Goal: Information Seeking & Learning: Learn about a topic

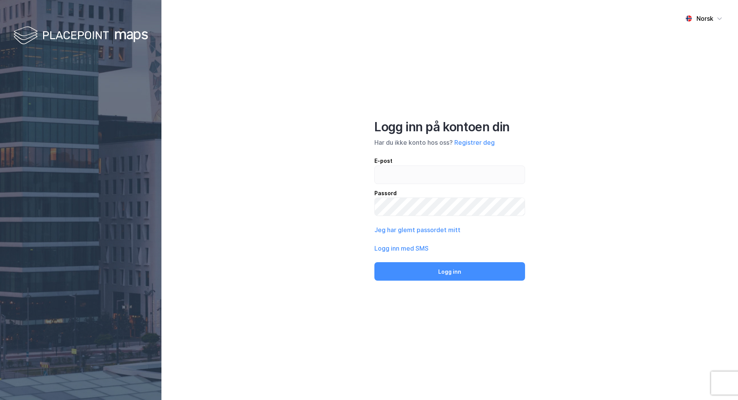
type input "[EMAIL_ADDRESS][DOMAIN_NAME]"
click at [375, 262] on button "Logg inn" at bounding box center [450, 271] width 151 height 18
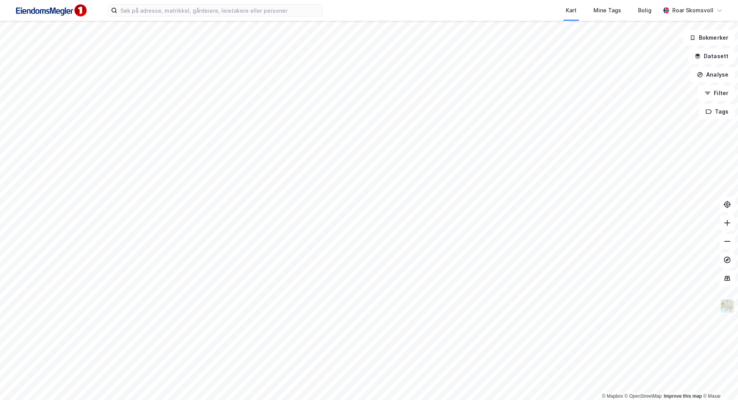
click at [726, 306] on img at bounding box center [727, 305] width 15 height 15
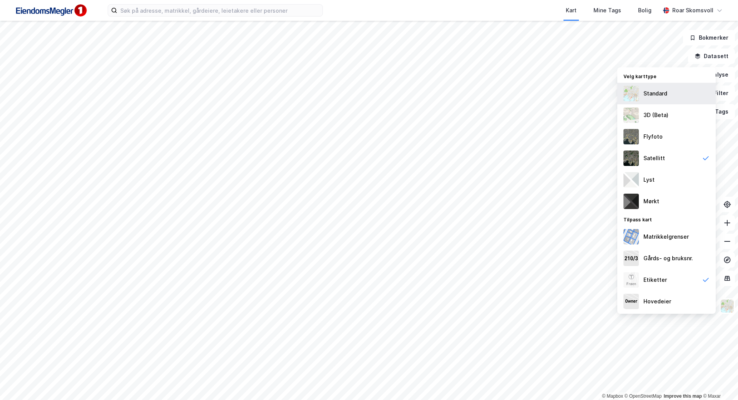
click at [656, 95] on div "Standard" at bounding box center [656, 93] width 24 height 9
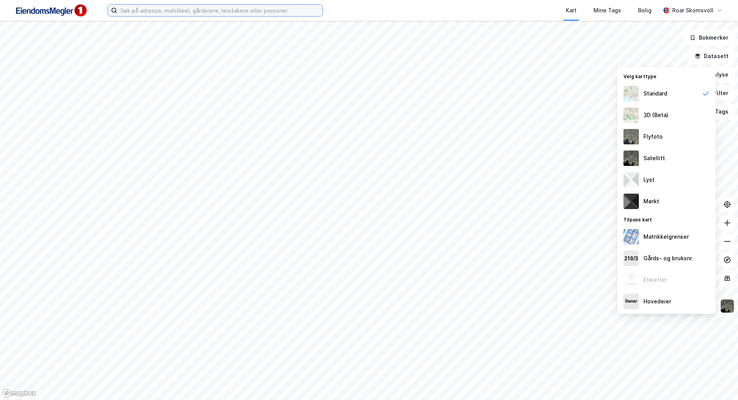
click at [180, 8] on input at bounding box center [219, 11] width 205 height 12
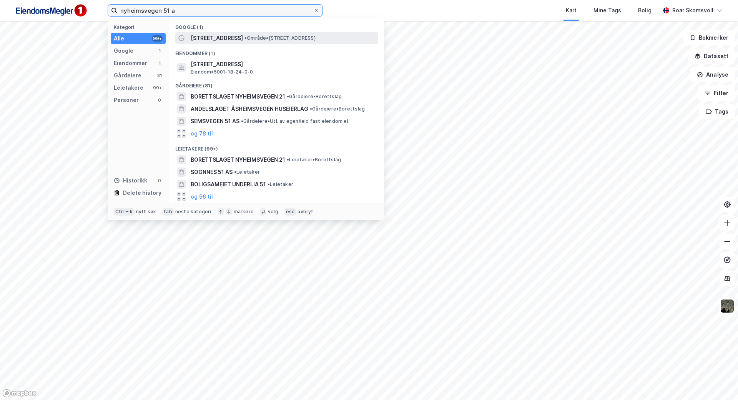
type input "nyheimsvegen 51 a"
click at [239, 37] on span "[STREET_ADDRESS]" at bounding box center [217, 37] width 52 height 9
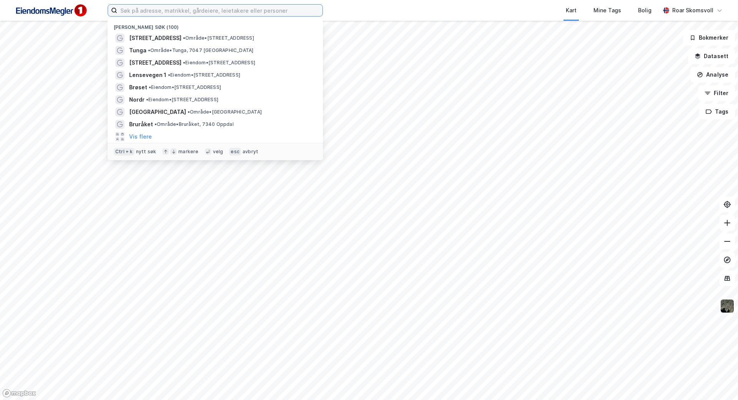
click at [147, 12] on input at bounding box center [219, 11] width 205 height 12
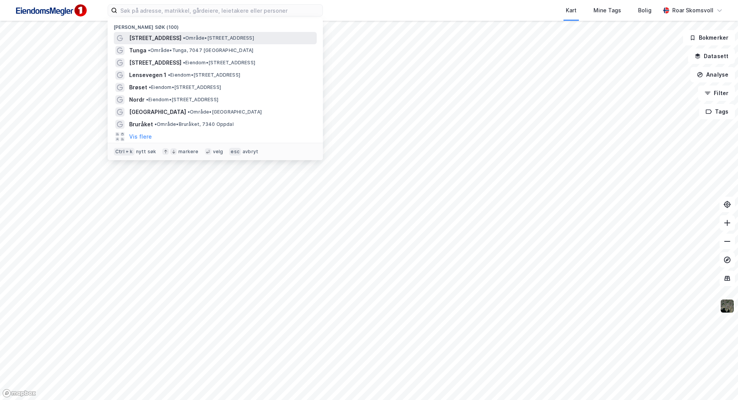
click at [169, 37] on span "[STREET_ADDRESS]" at bounding box center [155, 37] width 52 height 9
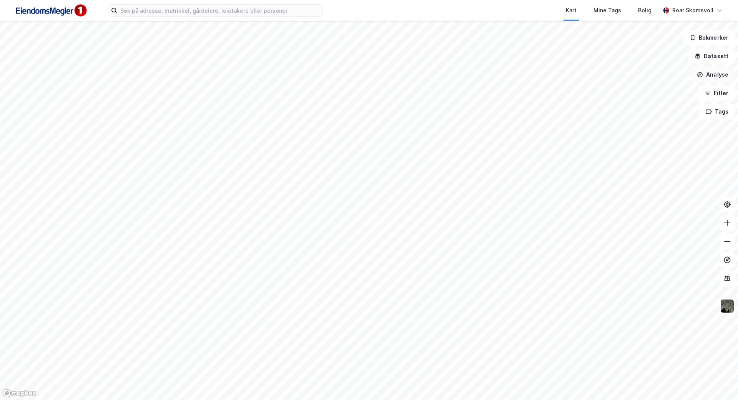
click at [723, 70] on button "Analyse" at bounding box center [713, 74] width 45 height 15
click at [723, 72] on button "Analyse" at bounding box center [713, 74] width 45 height 15
click at [721, 58] on button "Datasett" at bounding box center [711, 55] width 47 height 15
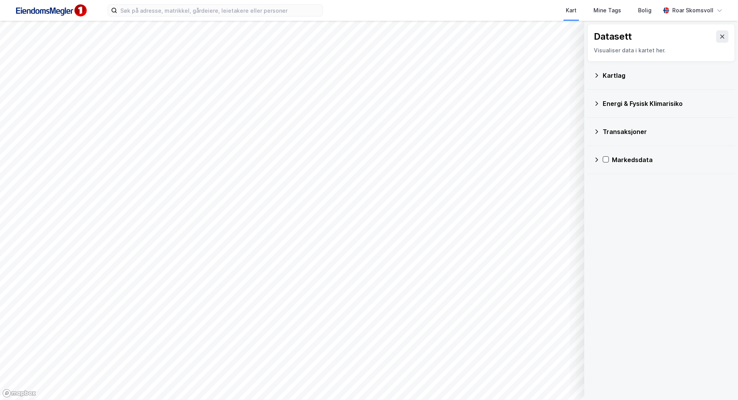
click at [599, 74] on icon at bounding box center [597, 75] width 6 height 6
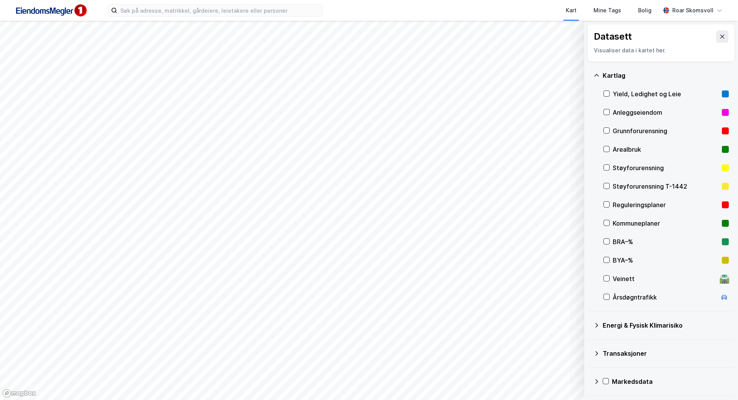
click at [599, 74] on icon at bounding box center [597, 75] width 6 height 6
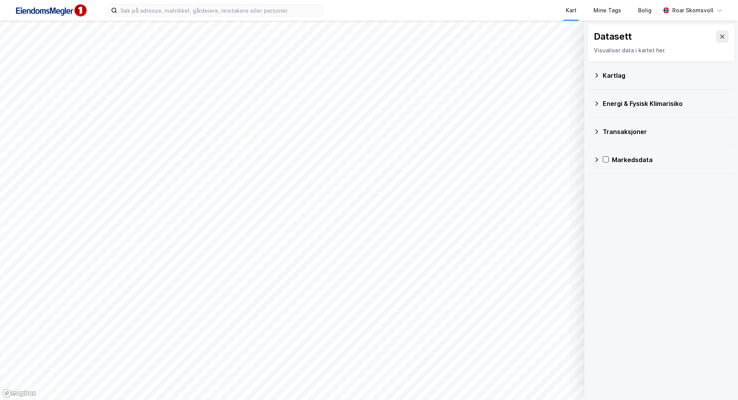
click at [718, 43] on div "Datasett Visualiser data i kartet her." at bounding box center [662, 43] width 148 height 38
click at [719, 41] on button at bounding box center [722, 36] width 12 height 12
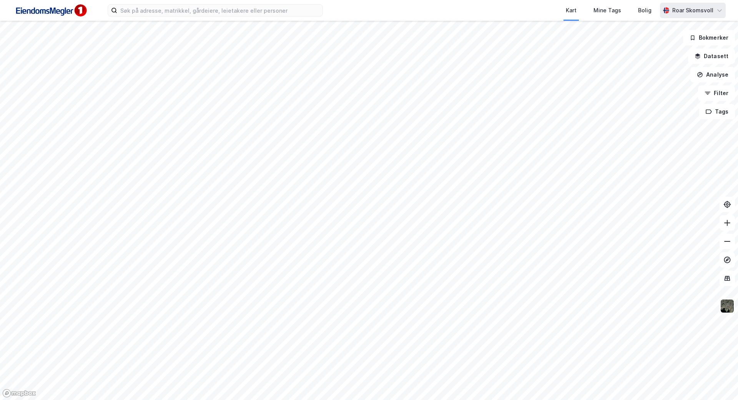
click at [721, 10] on icon at bounding box center [720, 10] width 6 height 6
click at [721, 10] on icon at bounding box center [720, 10] width 5 height 2
click at [602, 9] on div "Mine Tags" at bounding box center [608, 10] width 28 height 9
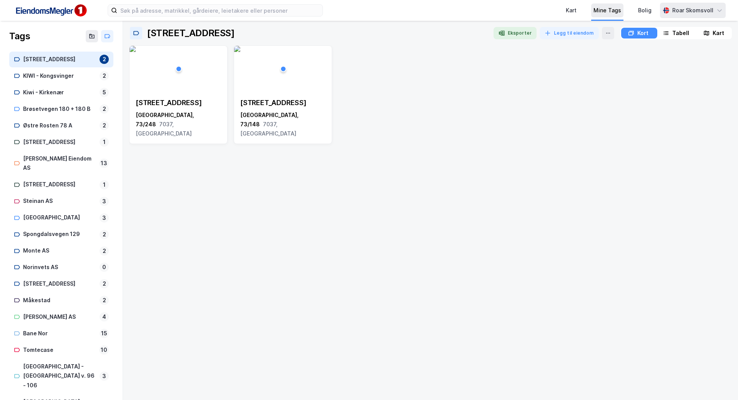
click at [602, 9] on div "Mine Tags" at bounding box center [608, 10] width 28 height 9
click at [574, 7] on div "Kart" at bounding box center [571, 10] width 11 height 9
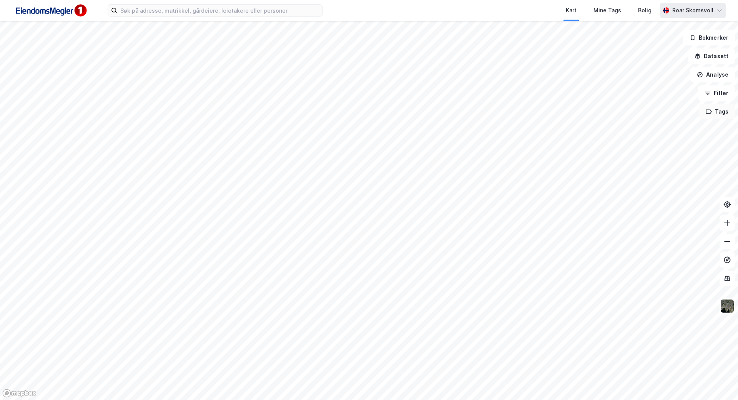
click at [719, 112] on button "Tags" at bounding box center [717, 111] width 36 height 15
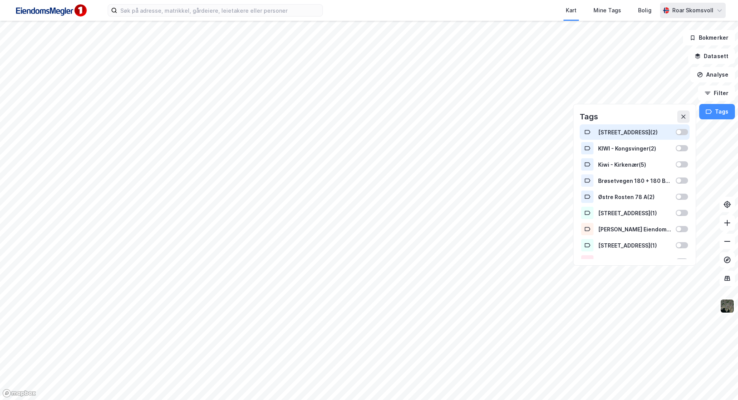
click at [614, 133] on div "[STREET_ADDRESS] ( 2 )" at bounding box center [634, 132] width 73 height 7
click at [676, 133] on div at bounding box center [682, 132] width 12 height 6
click at [683, 117] on icon at bounding box center [684, 116] width 6 height 6
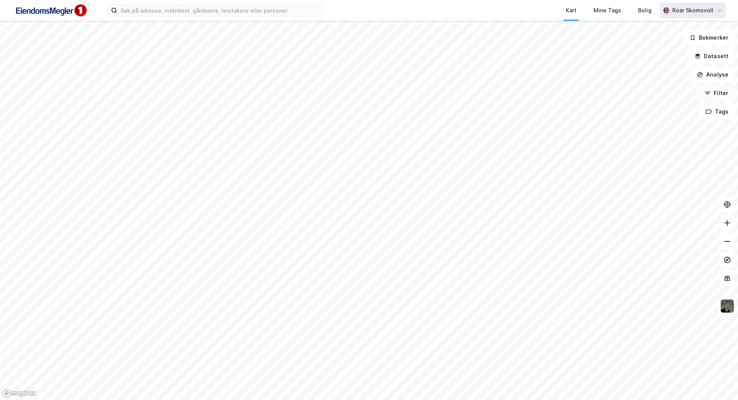
click at [713, 92] on button "Filter" at bounding box center [716, 92] width 37 height 15
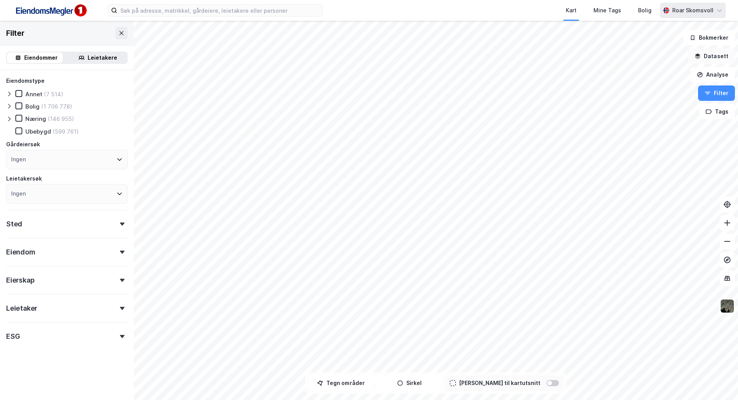
click at [726, 55] on button "Datasett" at bounding box center [711, 55] width 47 height 15
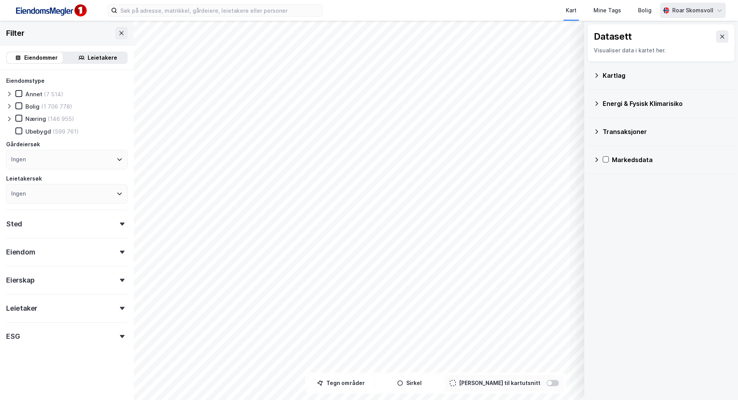
click at [596, 158] on icon at bounding box center [597, 160] width 6 height 6
click at [594, 134] on icon at bounding box center [597, 131] width 6 height 6
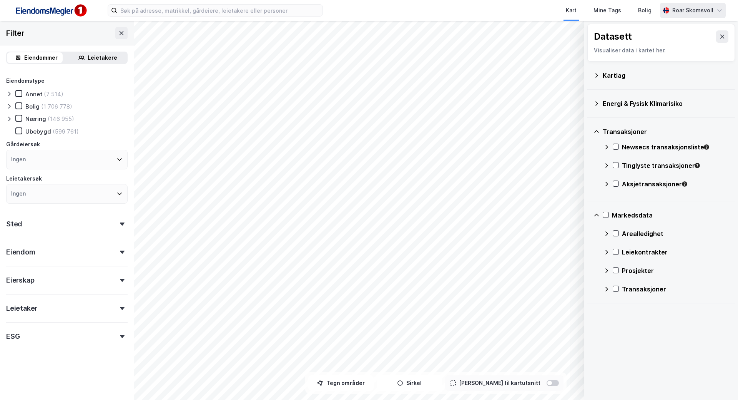
drag, startPoint x: 593, startPoint y: 107, endPoint x: 598, endPoint y: 104, distance: 5.7
click at [593, 107] on div "Energi & Fysisk Klimarisiko" at bounding box center [662, 104] width 148 height 28
click at [598, 101] on icon at bounding box center [597, 103] width 6 height 6
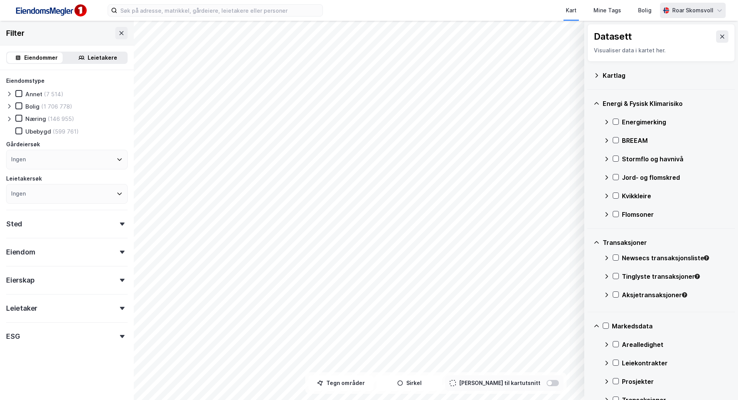
click at [598, 74] on icon at bounding box center [597, 75] width 6 height 6
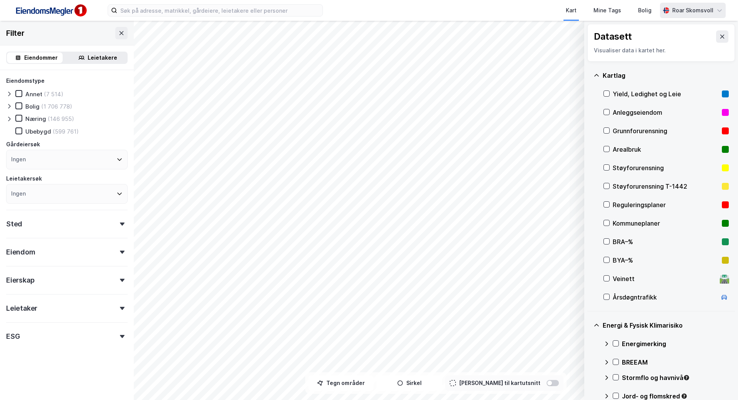
click at [599, 72] on icon at bounding box center [597, 75] width 6 height 6
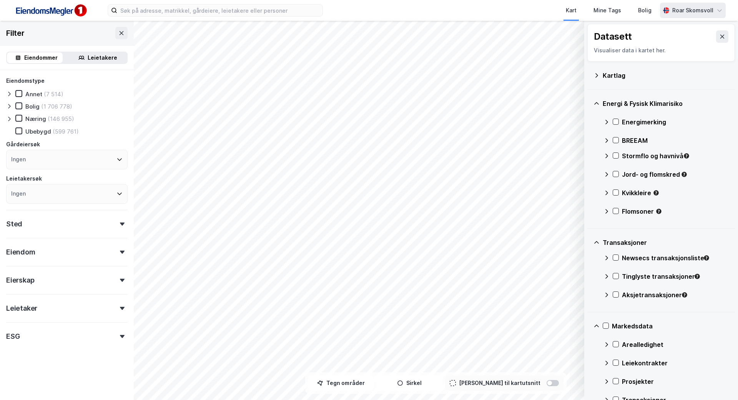
click at [596, 104] on icon at bounding box center [597, 103] width 6 height 6
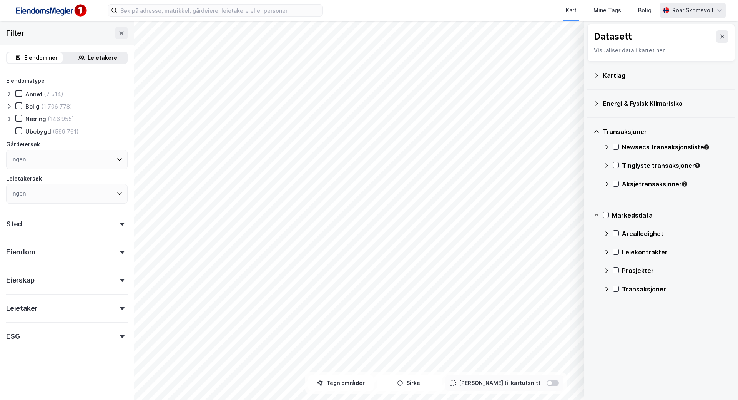
click at [595, 105] on icon at bounding box center [597, 103] width 6 height 6
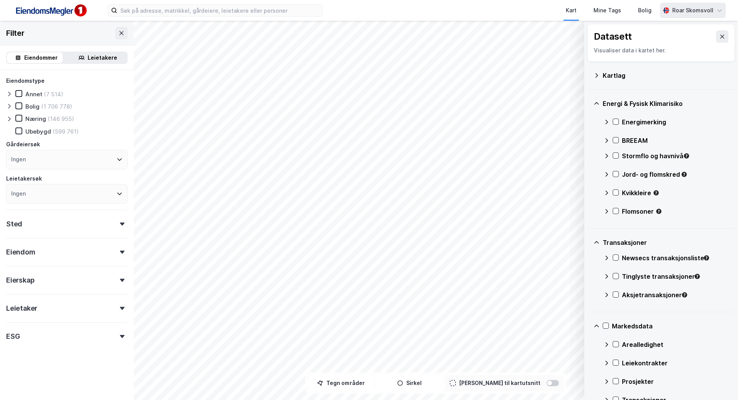
click at [595, 100] on div "Energi & Fysisk Klimarisiko" at bounding box center [661, 103] width 135 height 18
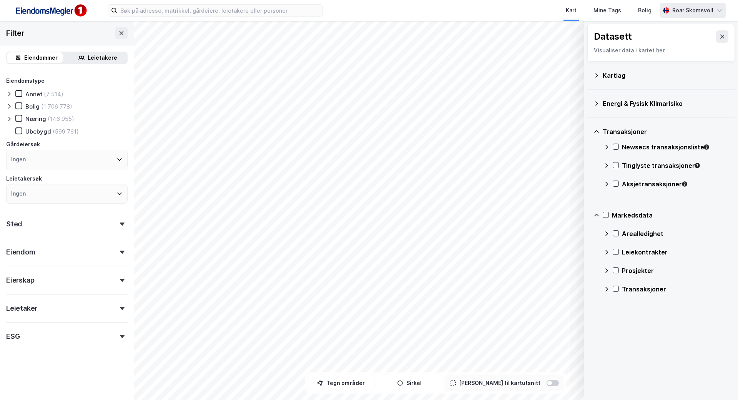
click at [598, 132] on icon at bounding box center [597, 131] width 6 height 6
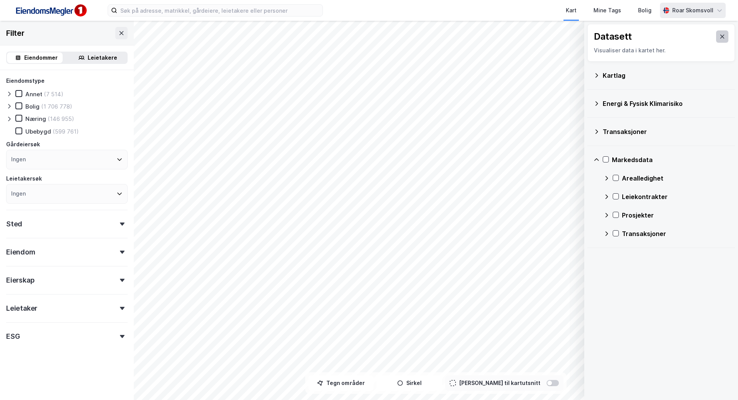
click at [721, 35] on icon at bounding box center [723, 37] width 4 height 4
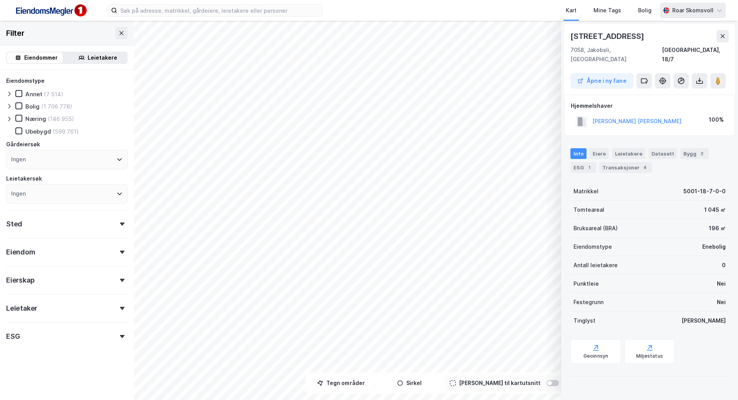
click at [725, 37] on icon at bounding box center [723, 36] width 6 height 6
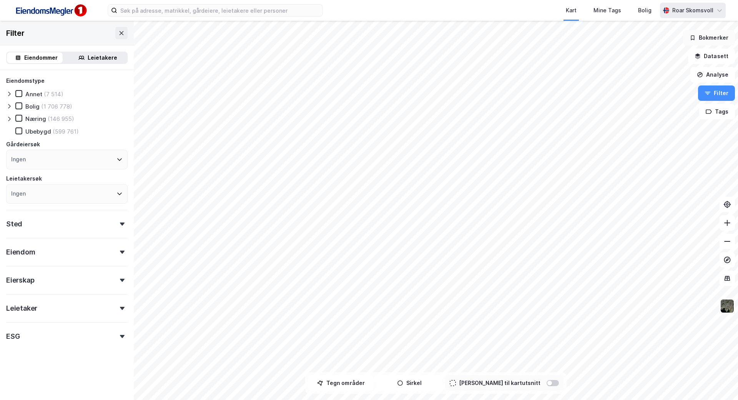
click at [713, 37] on button "Bokmerker" at bounding box center [709, 37] width 52 height 15
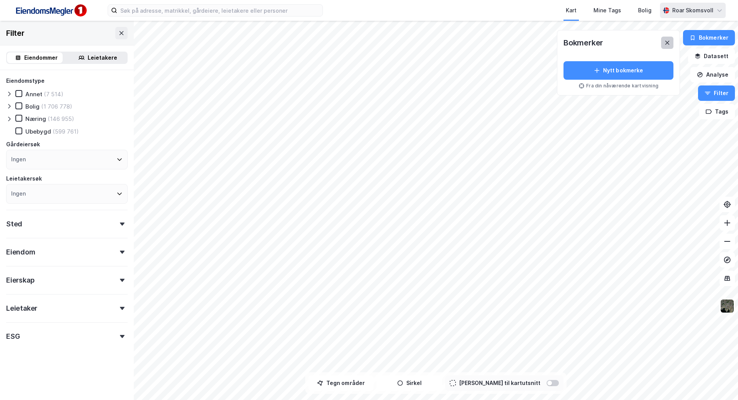
click at [669, 45] on icon at bounding box center [667, 43] width 6 height 6
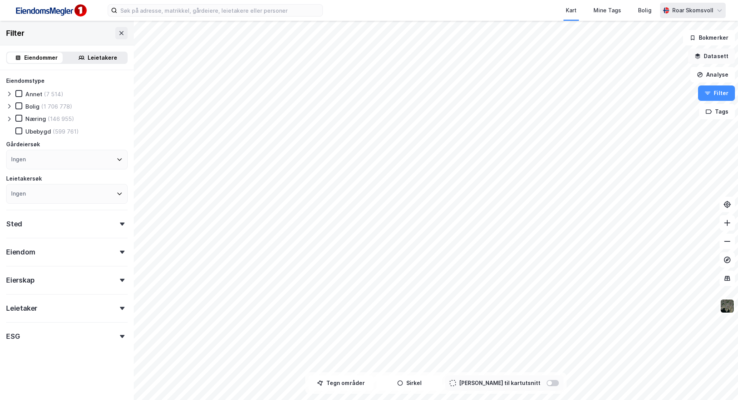
click at [713, 53] on button "Datasett" at bounding box center [711, 55] width 47 height 15
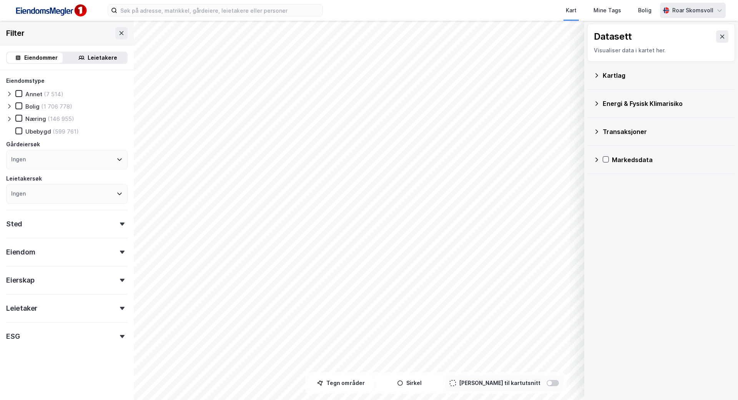
click at [597, 81] on div "Kartlag" at bounding box center [661, 75] width 135 height 18
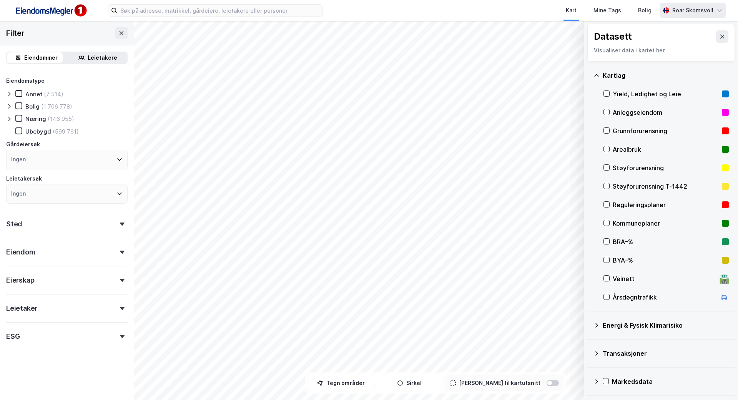
drag, startPoint x: 595, startPoint y: 381, endPoint x: 673, endPoint y: 355, distance: 82.2
click at [596, 381] on icon at bounding box center [597, 381] width 6 height 6
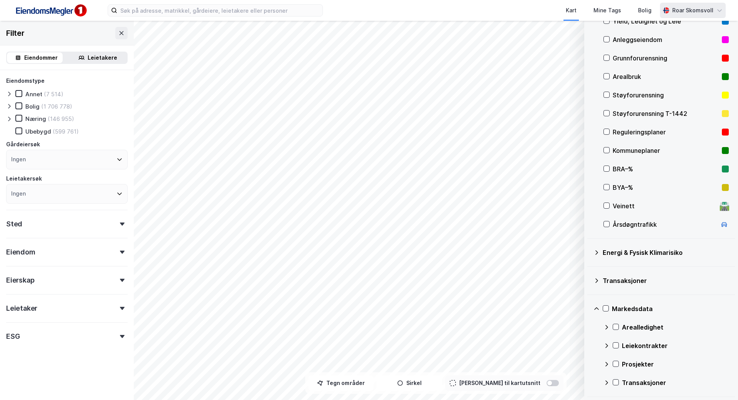
click at [599, 254] on icon at bounding box center [597, 252] width 6 height 6
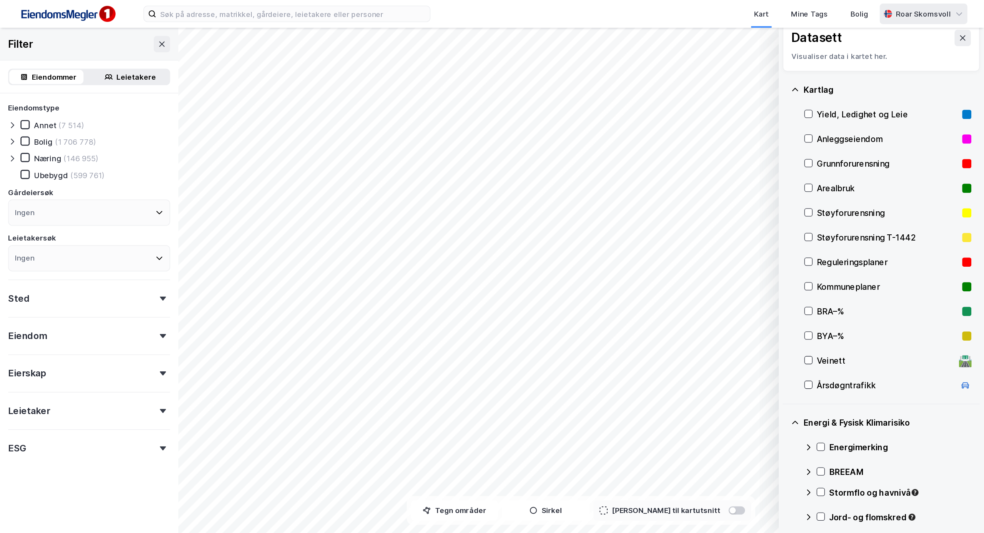
scroll to position [0, 0]
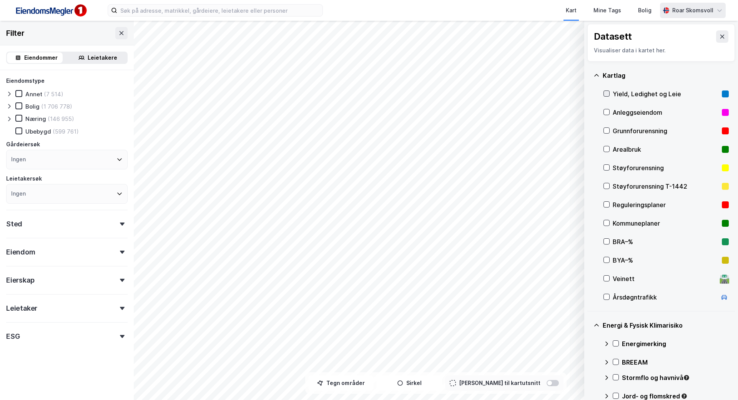
click at [608, 93] on icon at bounding box center [607, 93] width 4 height 3
click at [608, 112] on icon at bounding box center [606, 111] width 5 height 5
click at [606, 131] on icon at bounding box center [607, 130] width 4 height 3
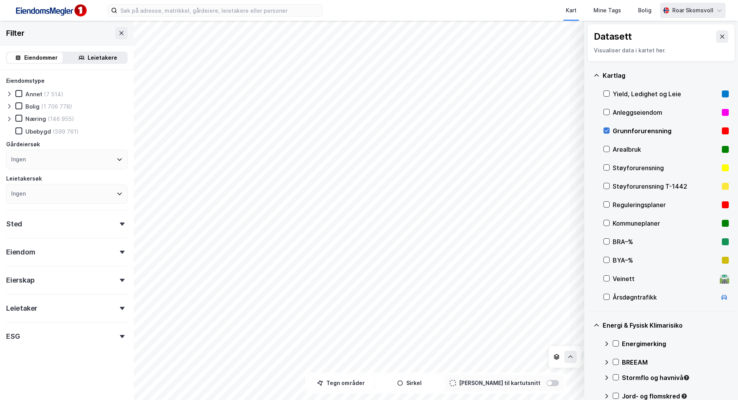
click at [606, 131] on icon at bounding box center [606, 130] width 5 height 5
click at [606, 203] on icon at bounding box center [606, 203] width 5 height 5
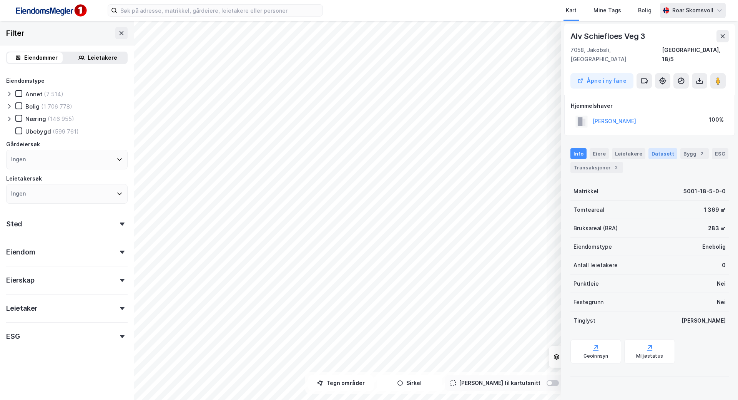
click at [662, 148] on div "Datasett" at bounding box center [663, 153] width 29 height 11
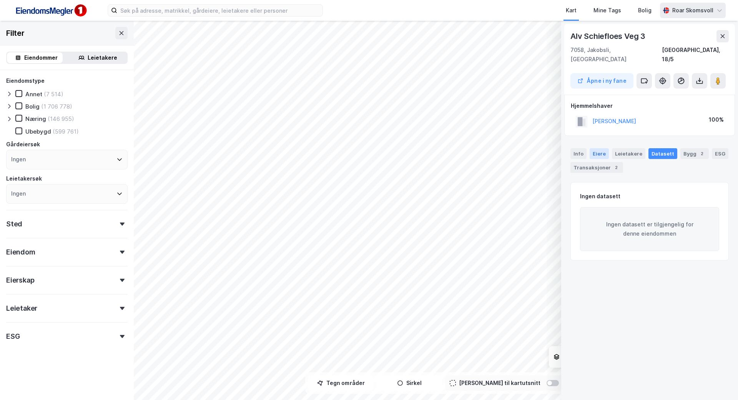
click at [601, 148] on div "Eiere" at bounding box center [599, 153] width 19 height 11
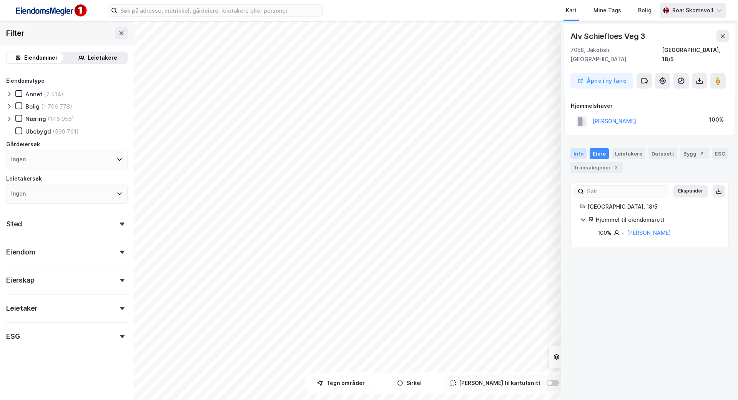
click at [581, 148] on div "Info" at bounding box center [579, 153] width 16 height 11
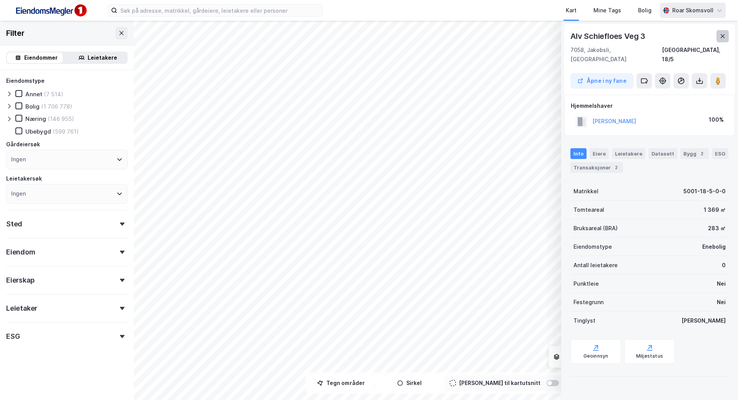
click at [725, 32] on button at bounding box center [723, 36] width 12 height 12
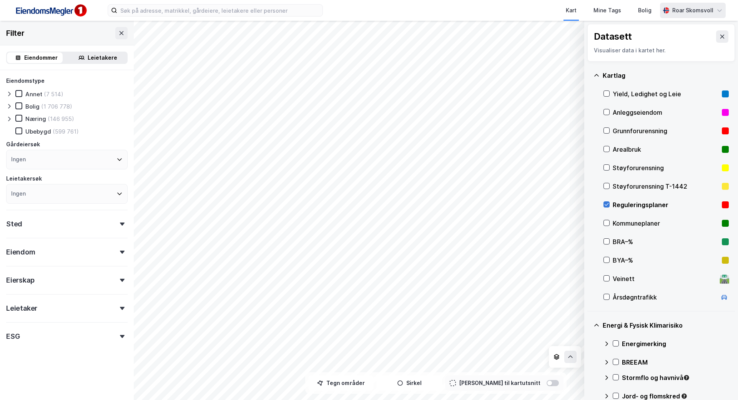
click at [608, 205] on icon at bounding box center [606, 203] width 5 height 5
click at [608, 203] on icon at bounding box center [606, 203] width 5 height 5
drag, startPoint x: 718, startPoint y: 33, endPoint x: 716, endPoint y: 56, distance: 23.2
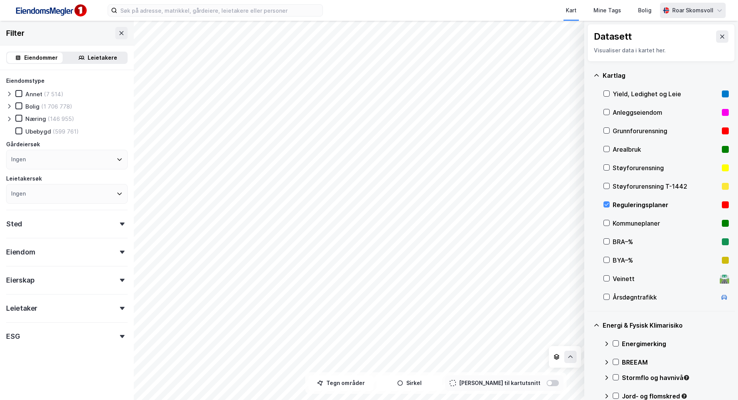
click at [720, 33] on button at bounding box center [722, 36] width 12 height 12
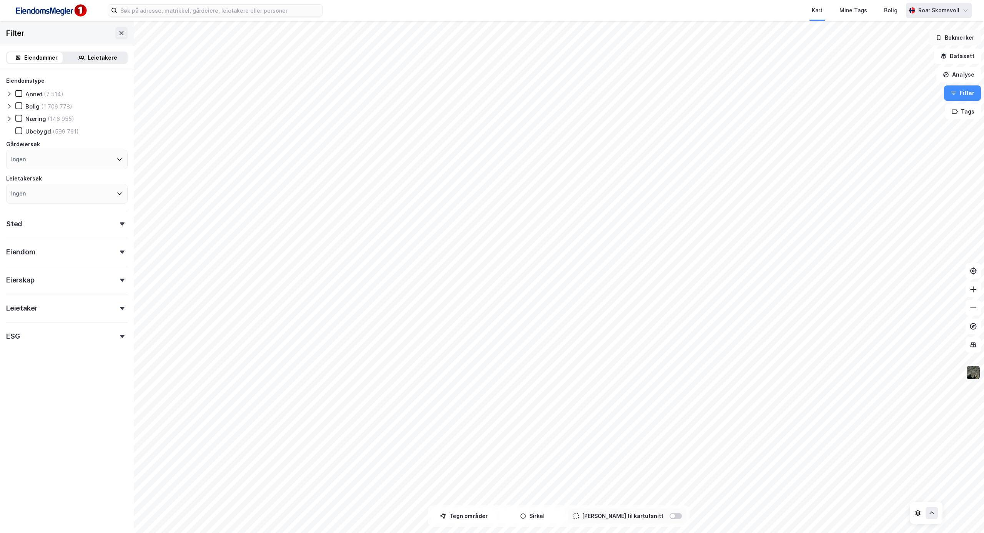
click at [738, 45] on button "Bokmerker" at bounding box center [955, 37] width 52 height 15
click at [738, 55] on button "Datasett" at bounding box center [957, 55] width 47 height 15
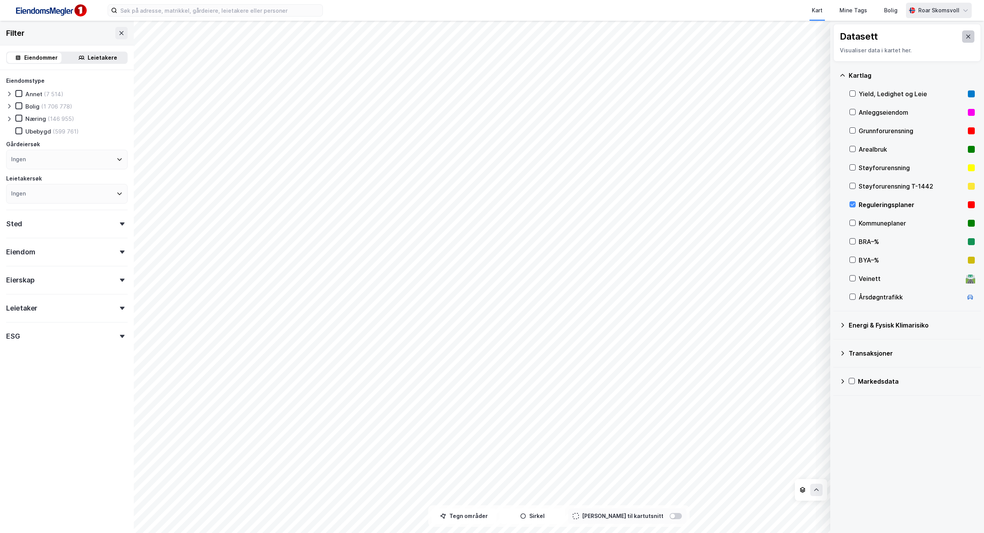
click at [738, 35] on icon at bounding box center [969, 36] width 6 height 6
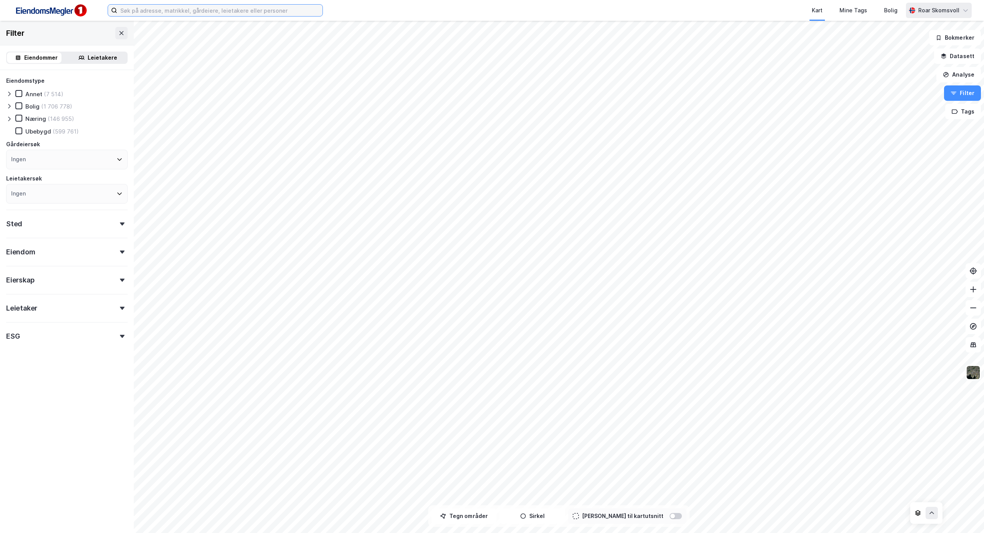
click at [177, 10] on input at bounding box center [219, 11] width 205 height 12
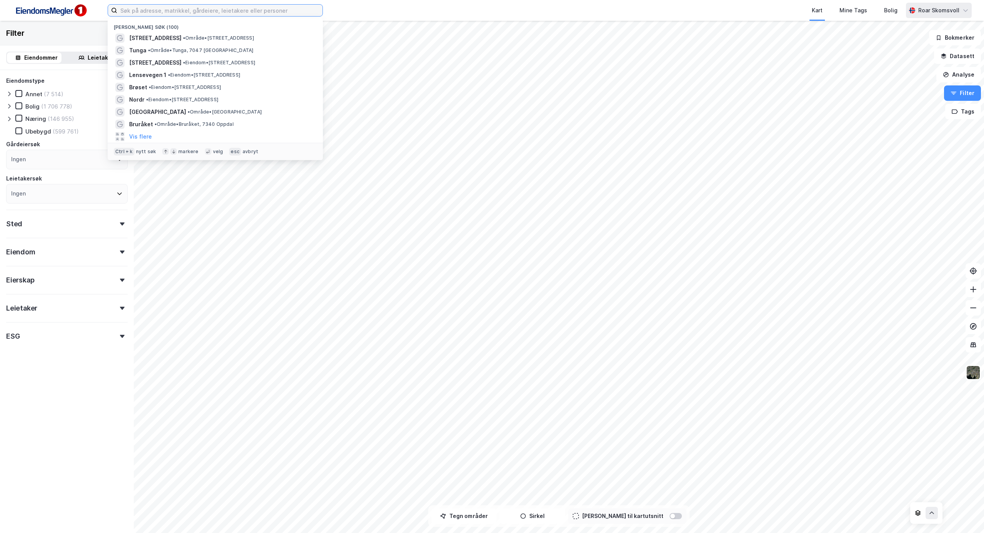
click at [177, 12] on input at bounding box center [219, 11] width 205 height 12
click at [86, 95] on div "Annet (7 514)" at bounding box center [67, 94] width 122 height 8
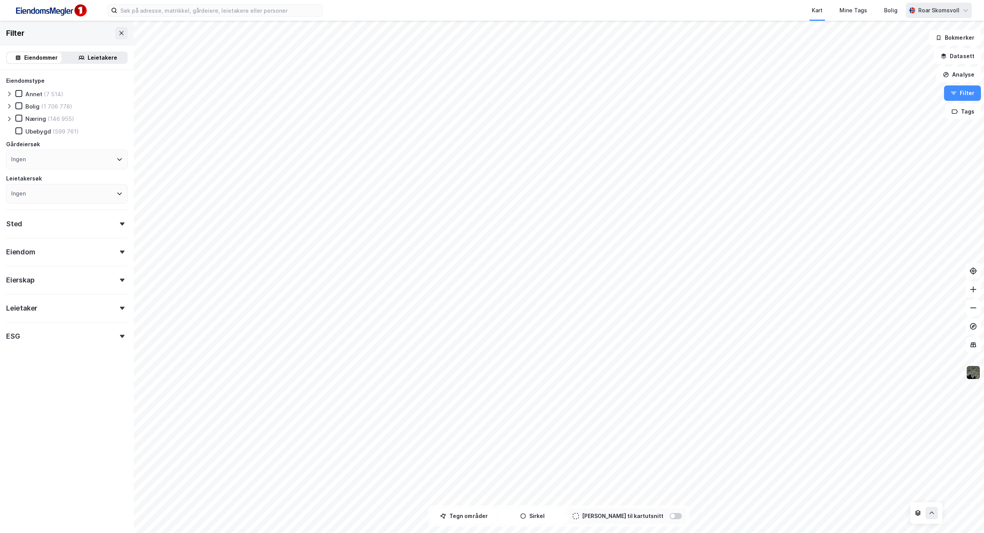
click at [117, 251] on div at bounding box center [122, 251] width 11 height 3
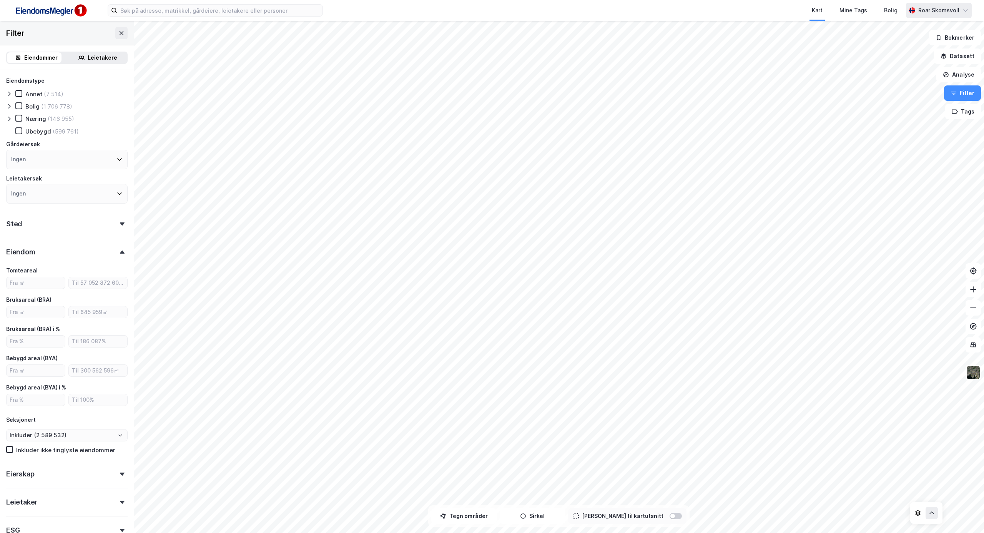
click at [490, 399] on html "Kart Mine Tags Bolig [PERSON_NAME] Filter Eiendommer Leietakere Eiendomstype An…" at bounding box center [492, 266] width 984 height 533
click at [20, 105] on icon at bounding box center [18, 105] width 5 height 5
type input "Inkluder (1 706 778)"
click at [143, 10] on input at bounding box center [219, 11] width 205 height 12
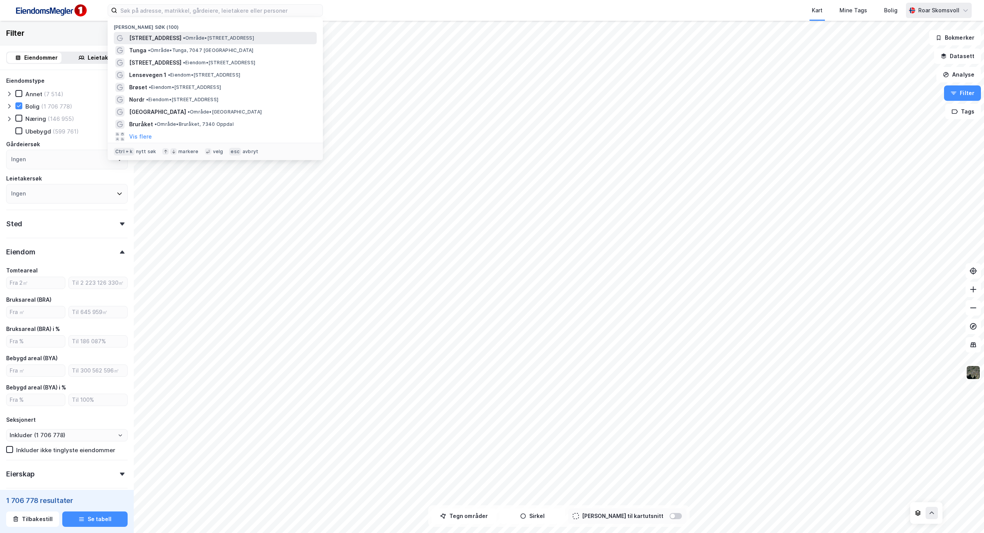
click at [163, 38] on span "[STREET_ADDRESS]" at bounding box center [155, 37] width 52 height 9
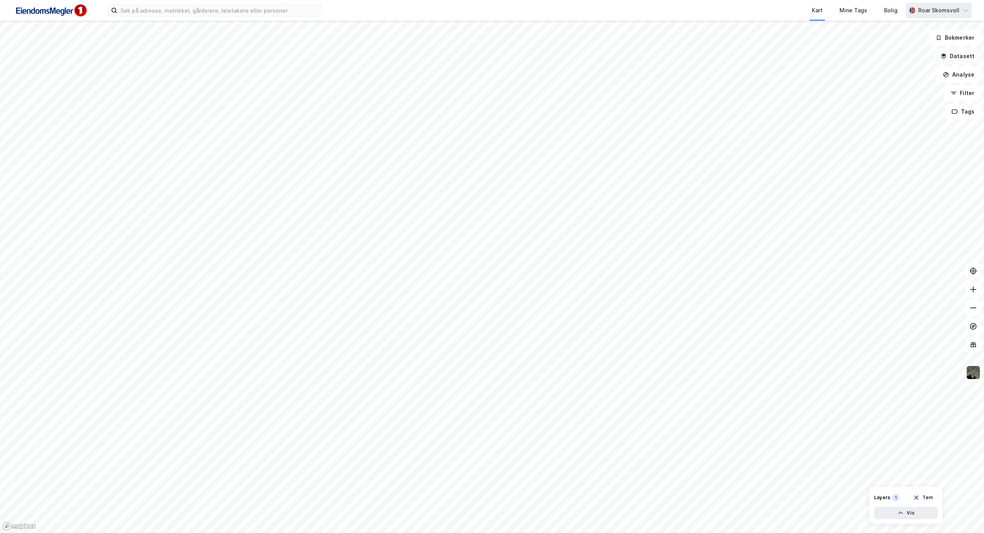
click at [738, 54] on button "Datasett" at bounding box center [957, 55] width 47 height 15
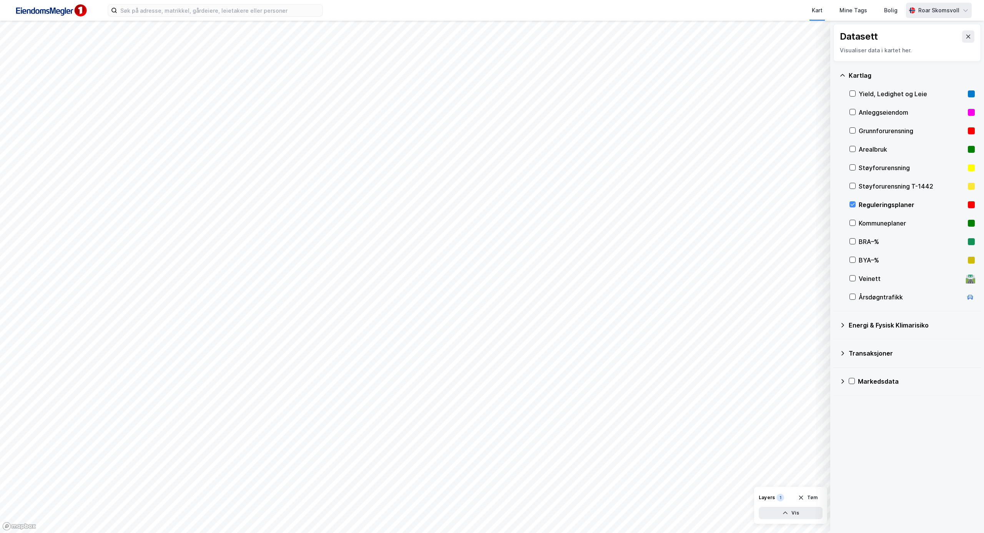
drag, startPoint x: 855, startPoint y: 202, endPoint x: 854, endPoint y: 208, distance: 6.3
click at [738, 202] on div at bounding box center [853, 204] width 6 height 6
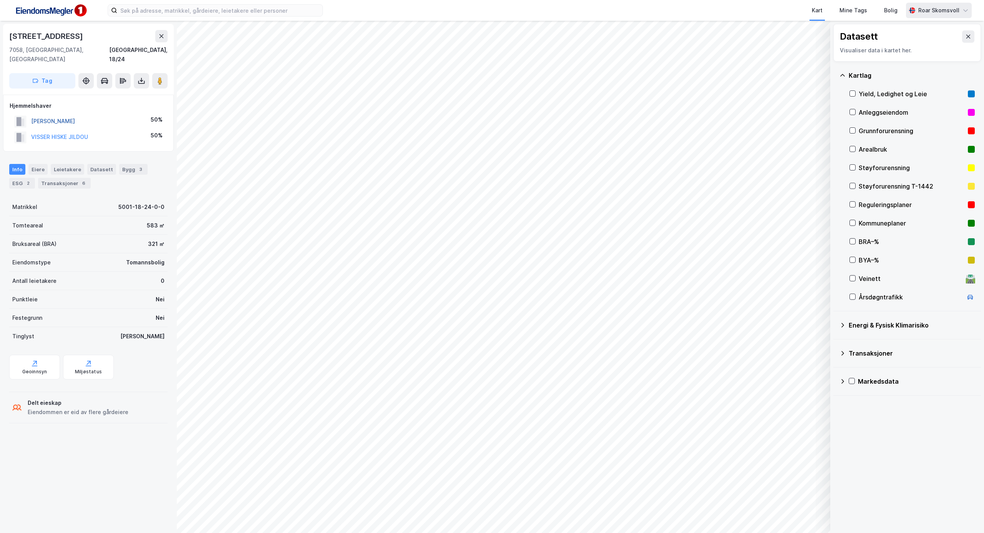
click at [0, 0] on button "[PERSON_NAME]" at bounding box center [0, 0] width 0 height 0
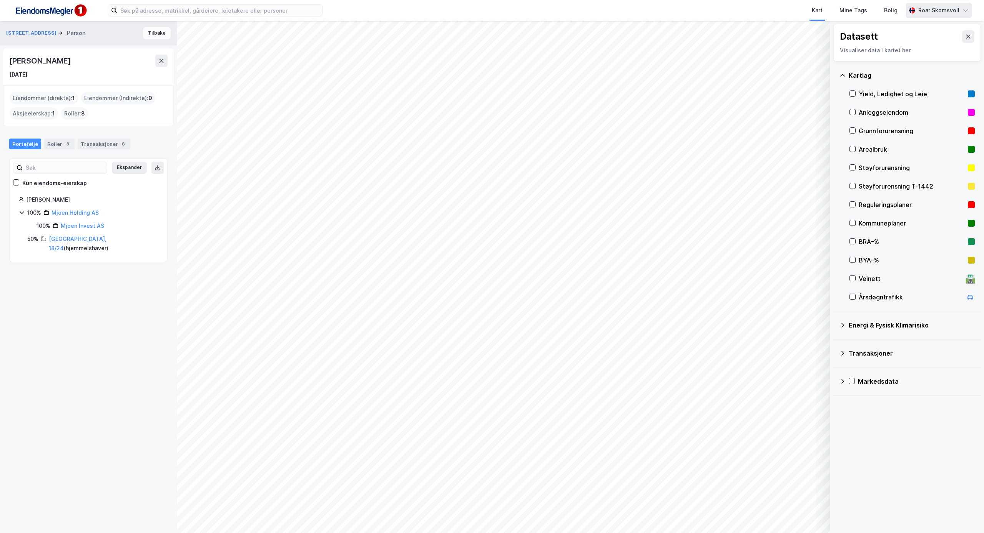
click at [147, 34] on button "Tilbake" at bounding box center [157, 33] width 28 height 12
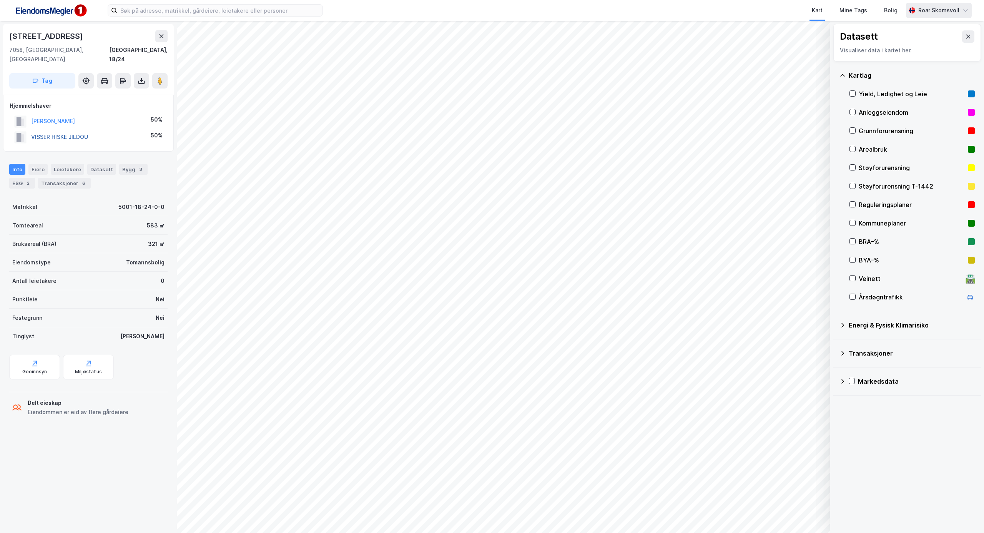
click at [0, 0] on button "VISSER HISKE JILDOU" at bounding box center [0, 0] width 0 height 0
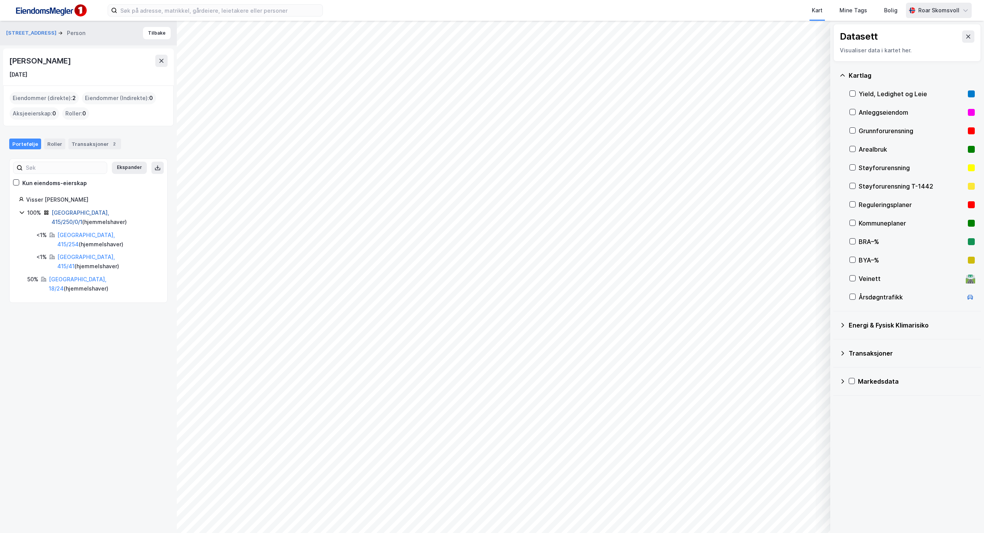
click at [82, 213] on link "[GEOGRAPHIC_DATA], 415/250/0/1" at bounding box center [81, 217] width 58 height 16
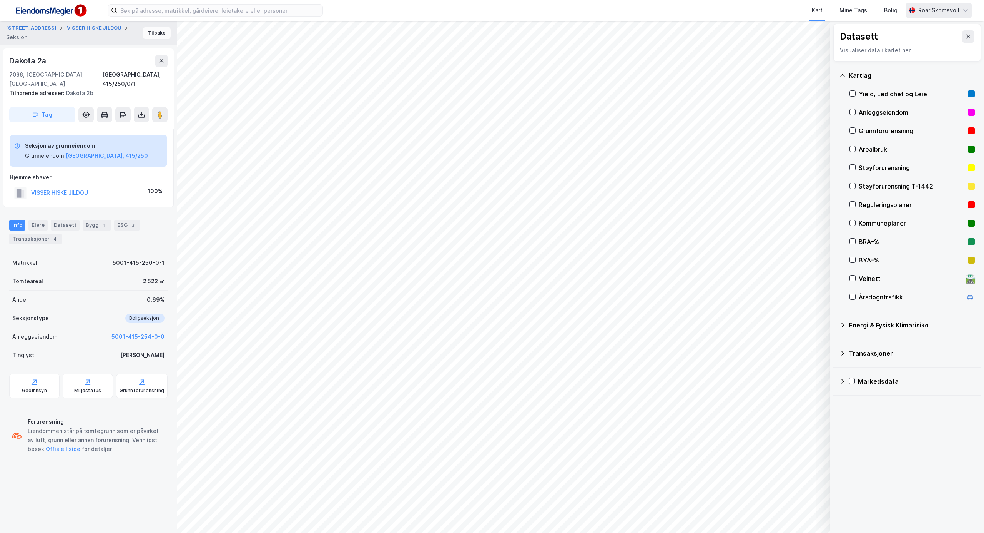
click at [153, 33] on button "Tilbake" at bounding box center [157, 33] width 28 height 12
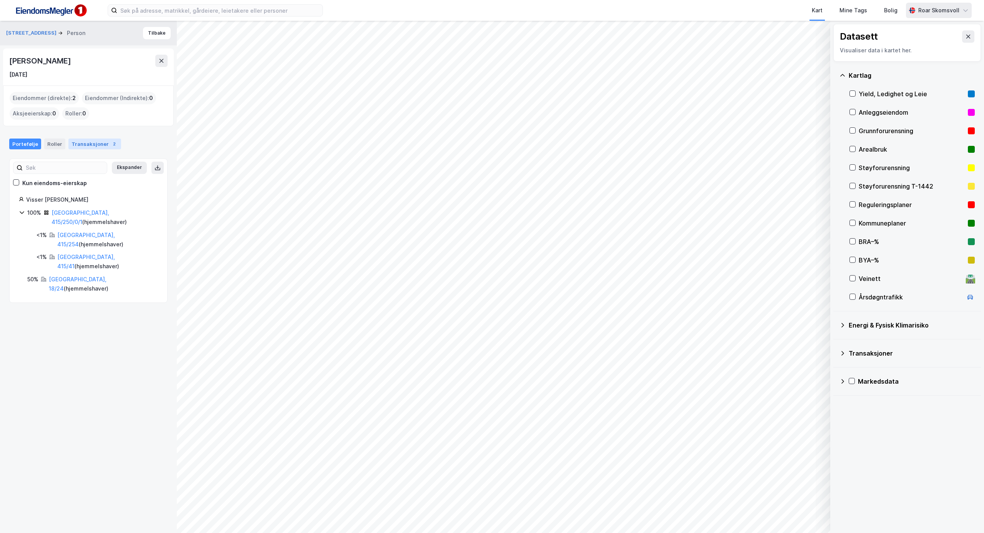
click at [97, 144] on div "Transaksjoner 2" at bounding box center [94, 143] width 53 height 11
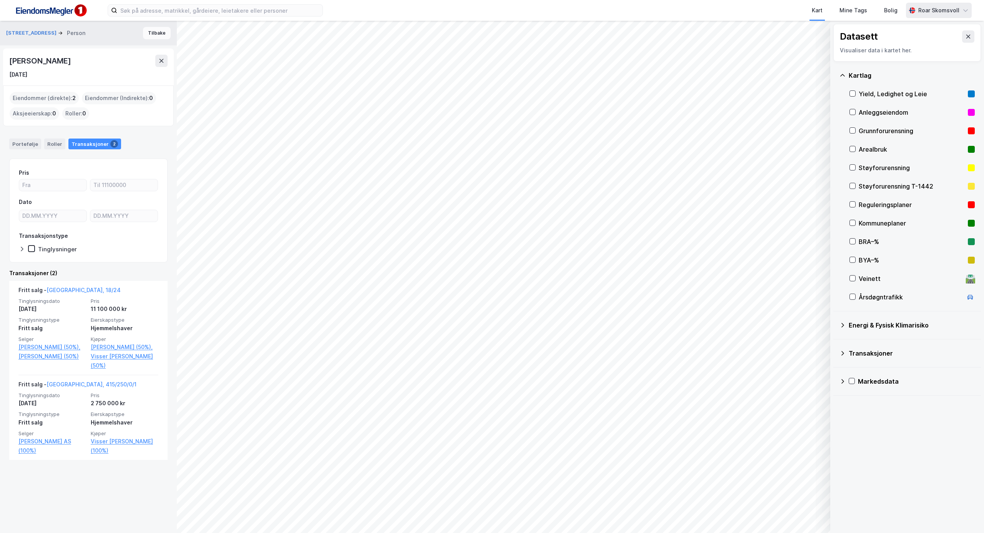
click at [147, 35] on button "Tilbake" at bounding box center [157, 33] width 28 height 12
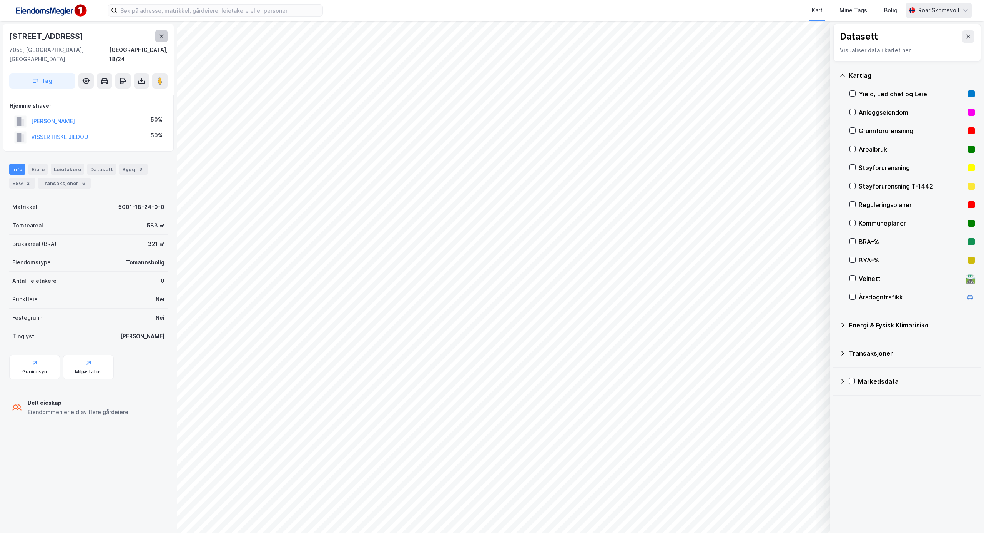
click at [162, 38] on icon at bounding box center [161, 36] width 6 height 6
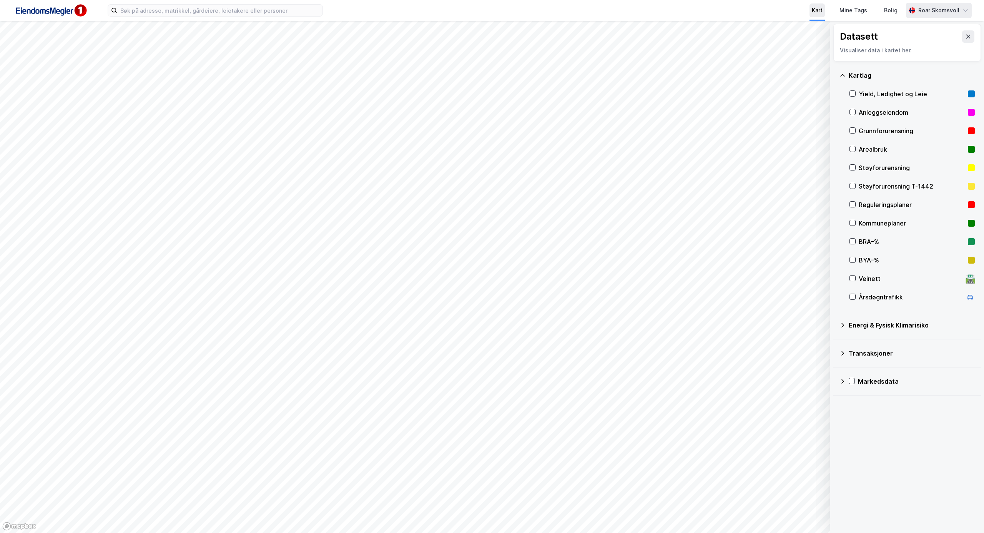
click at [738, 9] on div "Kart" at bounding box center [817, 10] width 11 height 9
click at [738, 8] on div "Mine Tags" at bounding box center [854, 10] width 28 height 9
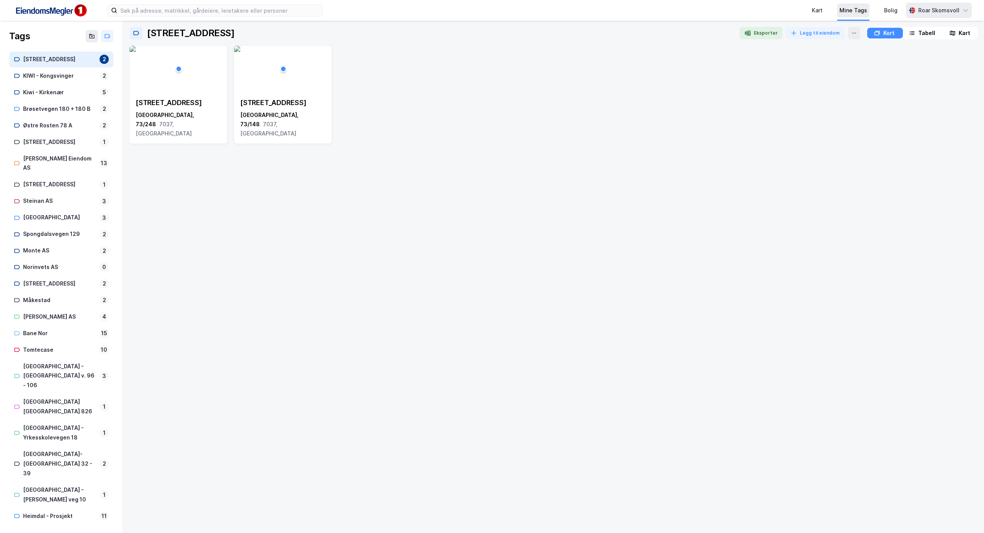
click at [738, 8] on div "Mine Tags" at bounding box center [854, 10] width 28 height 9
click at [738, 11] on icon at bounding box center [966, 10] width 6 height 6
click at [738, 12] on div "Mine Tags" at bounding box center [854, 10] width 28 height 9
click at [738, 35] on div "Kort" at bounding box center [889, 32] width 11 height 9
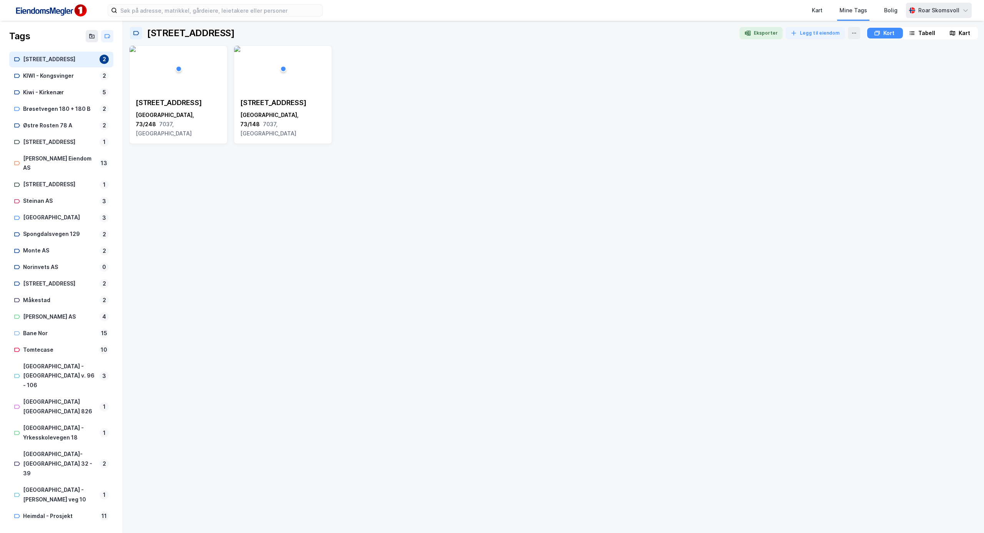
drag, startPoint x: 916, startPoint y: 38, endPoint x: 917, endPoint y: 34, distance: 4.1
click at [738, 37] on div "Tabell" at bounding box center [922, 33] width 35 height 11
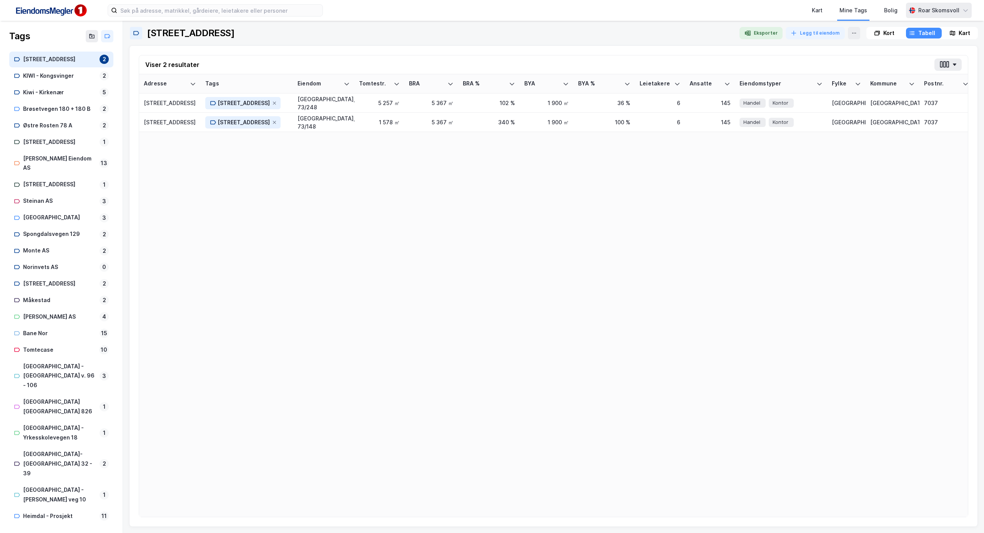
click at [738, 34] on div "Kart" at bounding box center [965, 32] width 12 height 9
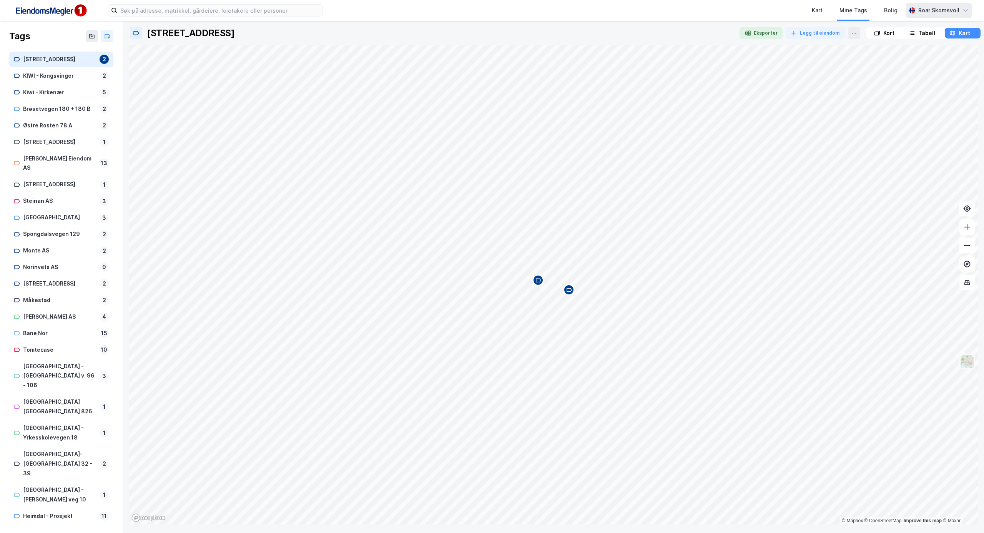
click at [738, 365] on img at bounding box center [967, 361] width 15 height 15
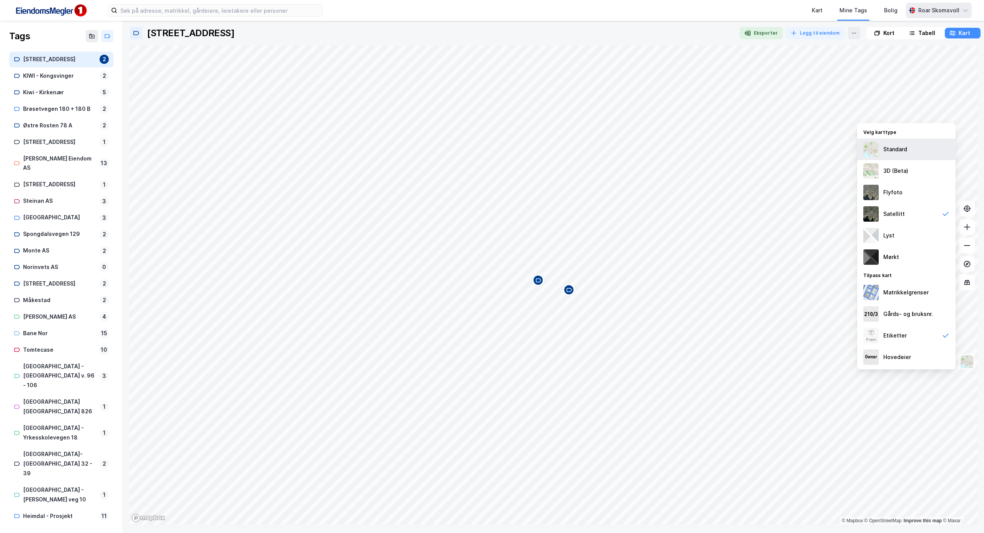
click at [738, 151] on div "Standard" at bounding box center [896, 149] width 24 height 9
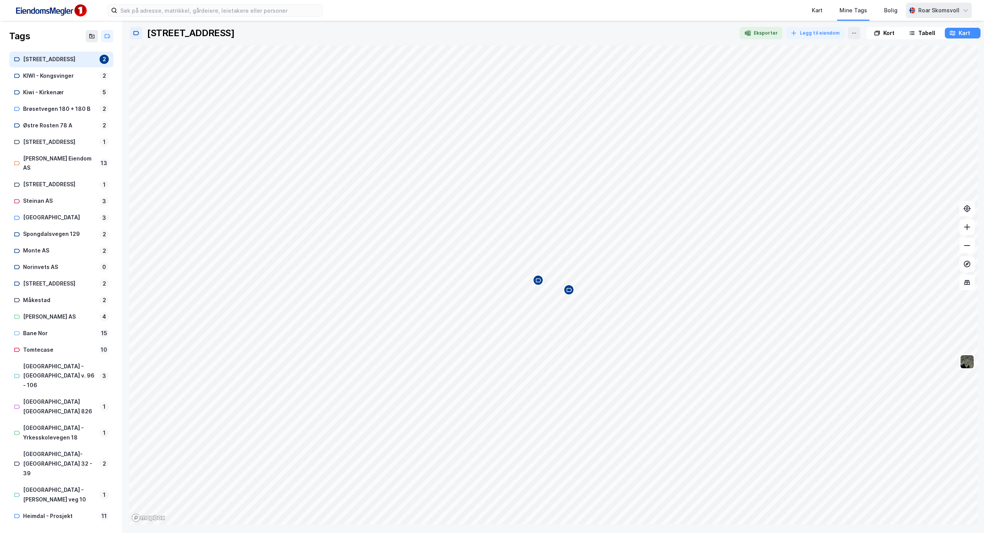
click at [738, 33] on div "Tabell" at bounding box center [927, 32] width 17 height 9
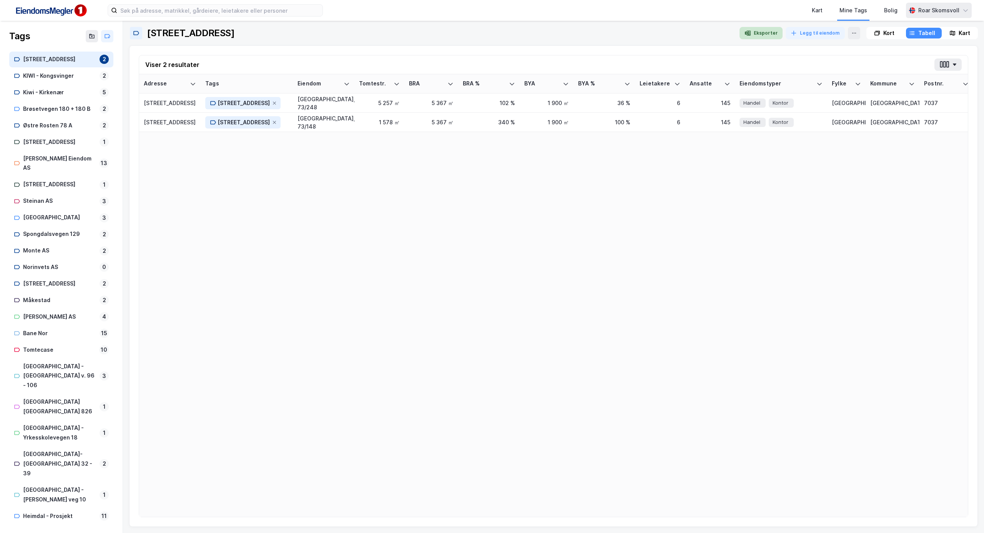
click at [738, 34] on button "Eksporter" at bounding box center [761, 33] width 43 height 12
click at [738, 6] on div "Kart" at bounding box center [817, 10] width 11 height 9
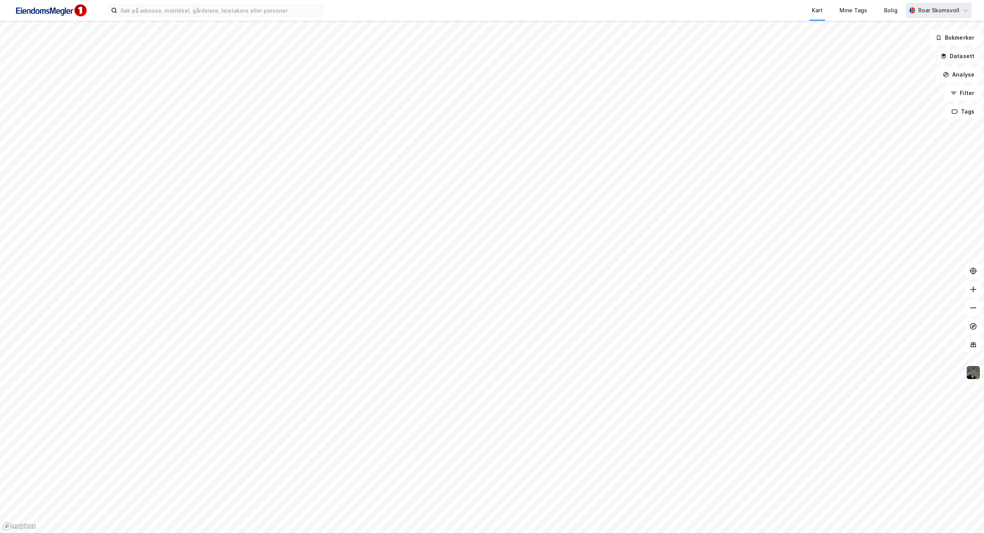
click at [738, 57] on button "Datasett" at bounding box center [957, 55] width 47 height 15
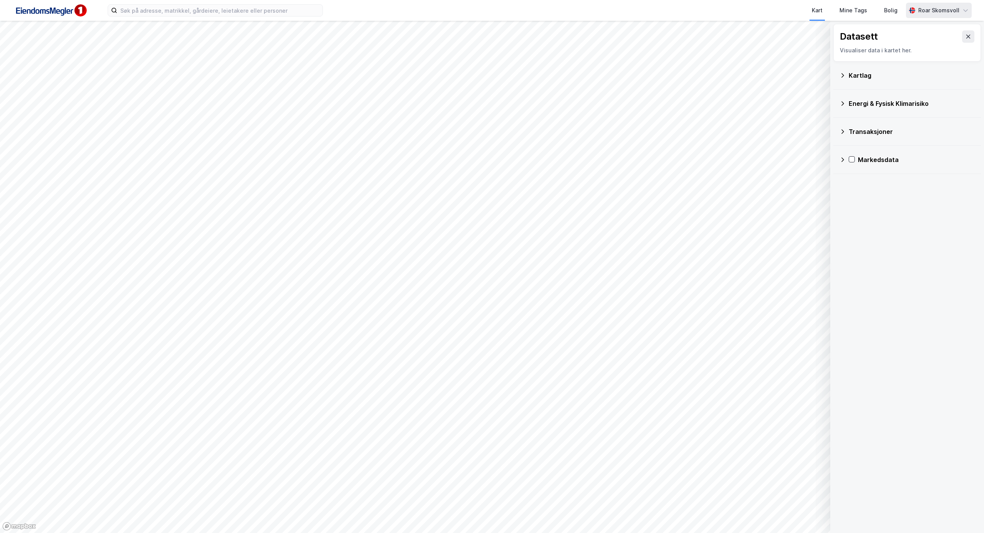
click at [738, 74] on div "Kartlag" at bounding box center [912, 75] width 126 height 9
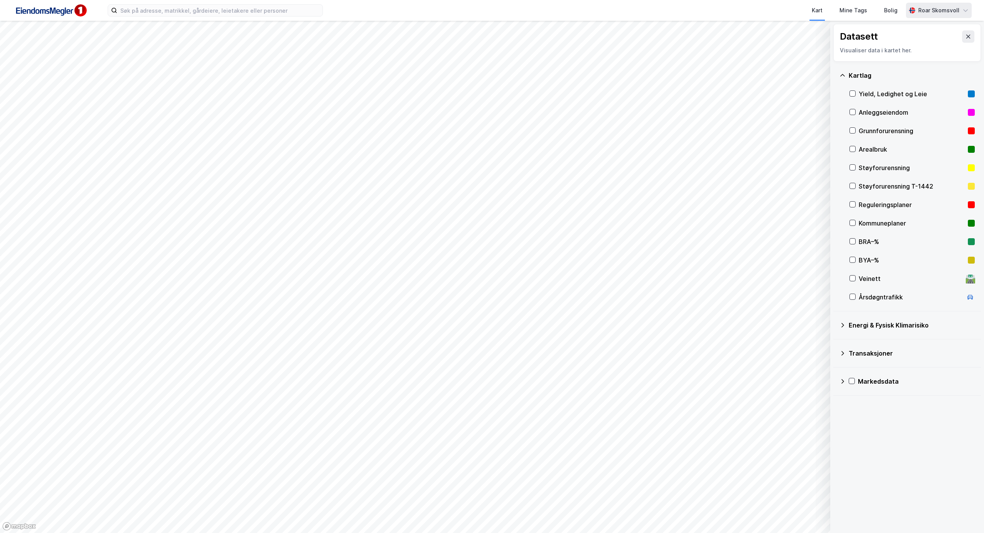
drag, startPoint x: 964, startPoint y: 37, endPoint x: 934, endPoint y: 41, distance: 30.6
click at [738, 38] on button at bounding box center [968, 36] width 12 height 12
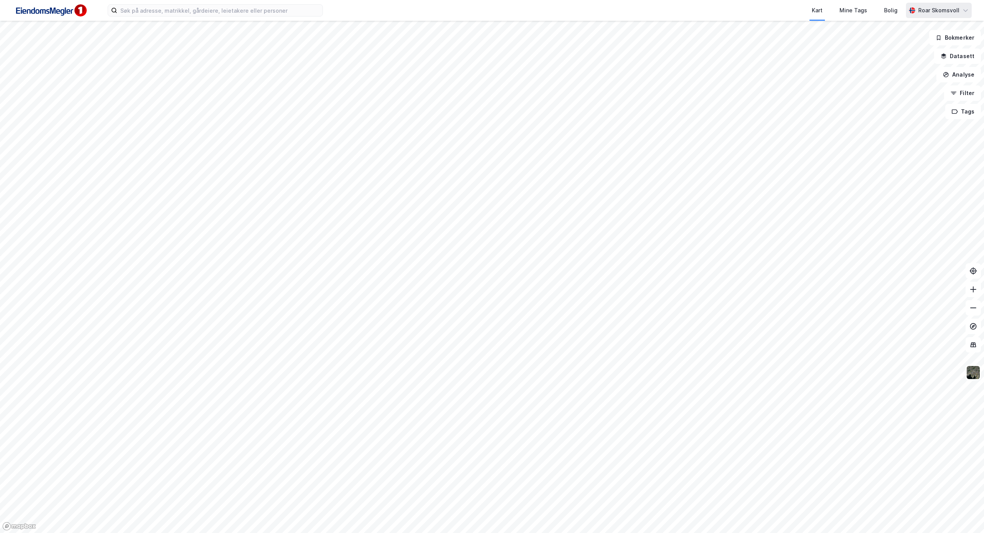
click at [738, 12] on icon at bounding box center [966, 10] width 6 height 6
click at [738, 372] on img at bounding box center [973, 372] width 15 height 15
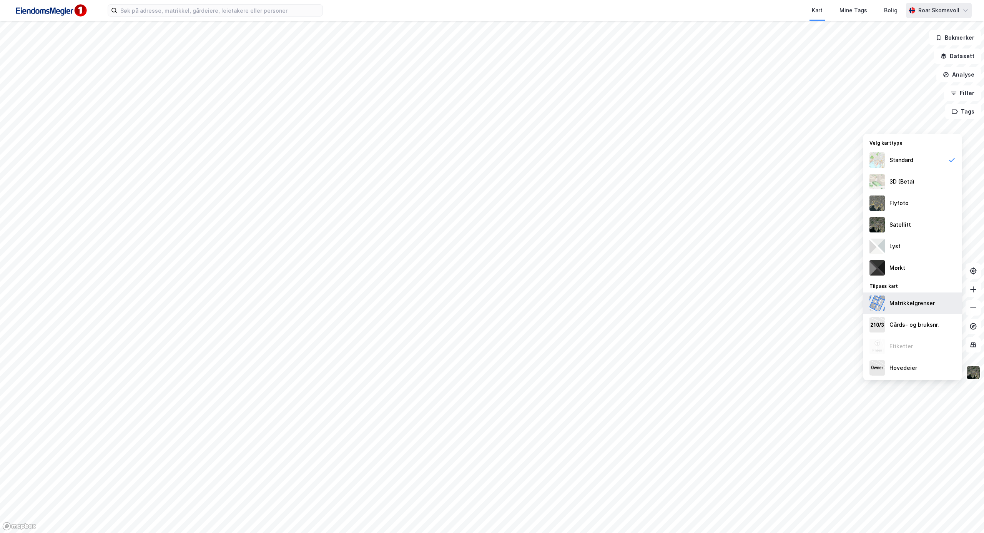
click at [738, 301] on div "Matrikkelgrenser" at bounding box center [912, 302] width 45 height 9
click at [738, 326] on div "Gårds- og bruksnr." at bounding box center [915, 324] width 50 height 9
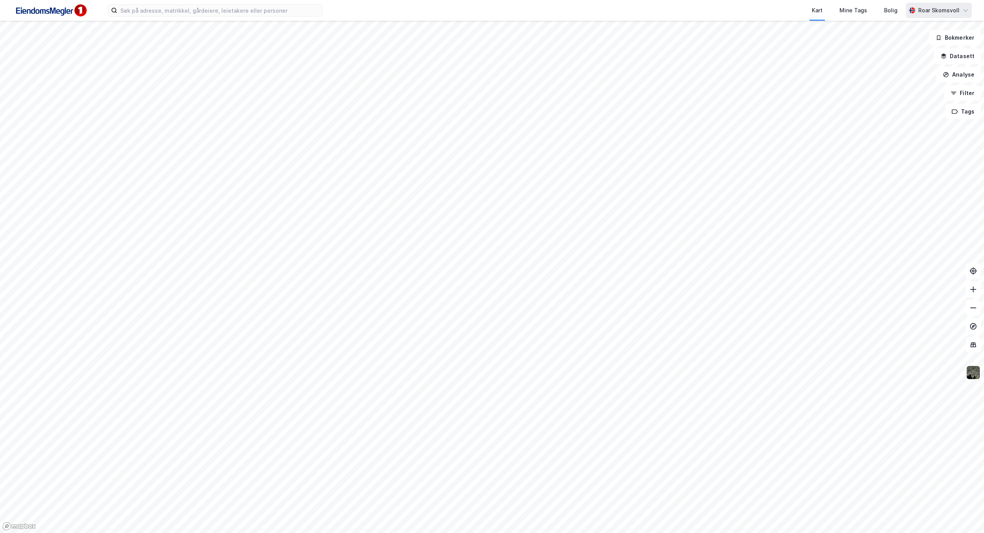
click at [738, 371] on img at bounding box center [973, 372] width 15 height 15
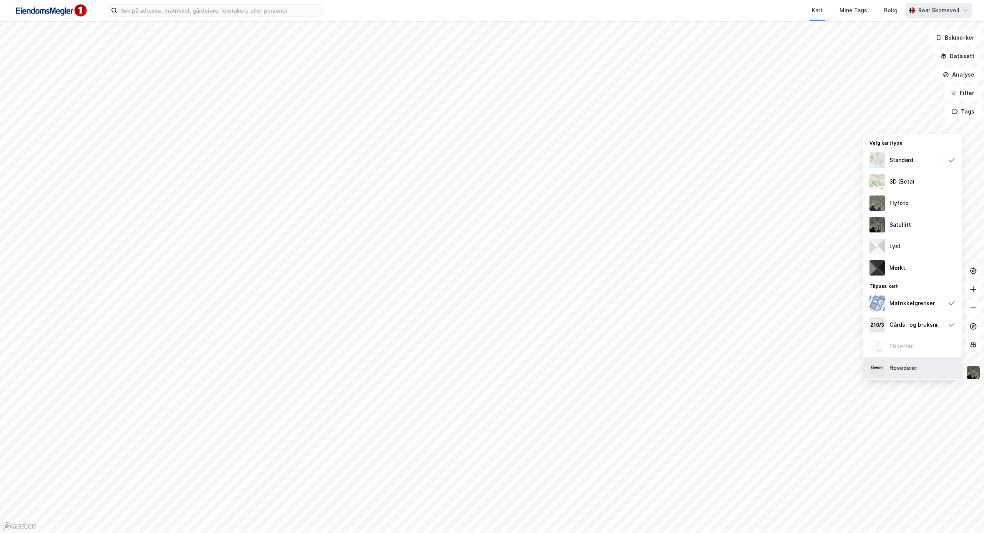
click at [738, 371] on div "Hovedeier" at bounding box center [904, 367] width 28 height 9
click at [738, 368] on div "Hovedeier" at bounding box center [904, 367] width 28 height 9
click at [738, 366] on div "Hovedeier" at bounding box center [904, 367] width 28 height 9
click at [738, 323] on div "Gårds- og bruksnr." at bounding box center [915, 324] width 50 height 9
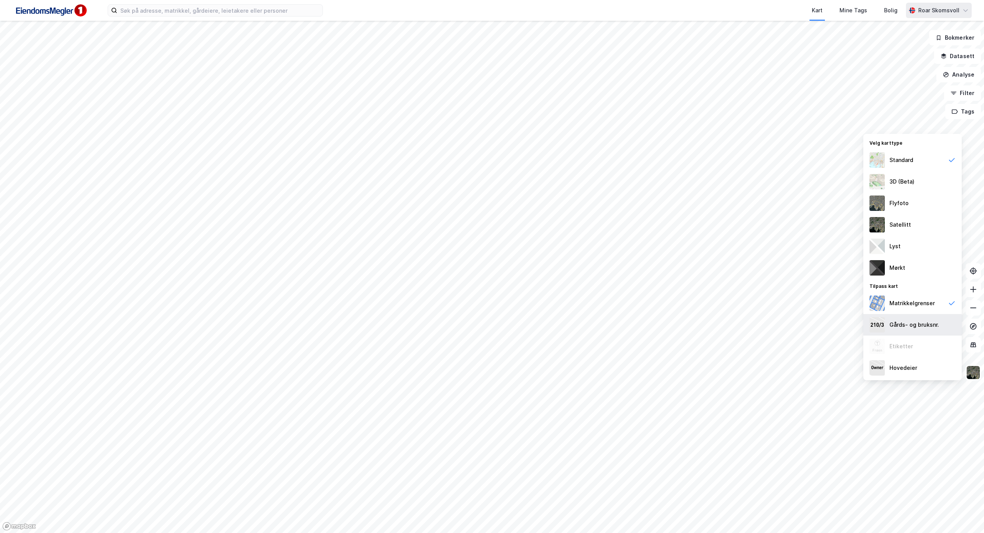
click at [738, 323] on div "Gårds- og bruksnr." at bounding box center [915, 324] width 50 height 9
click at [738, 301] on div "Matrikkelgrenser" at bounding box center [912, 302] width 45 height 9
click at [738, 248] on div "Lyst" at bounding box center [913, 246] width 98 height 22
click at [738, 155] on div "Standard" at bounding box center [902, 159] width 24 height 9
